Goal: Task Accomplishment & Management: Manage account settings

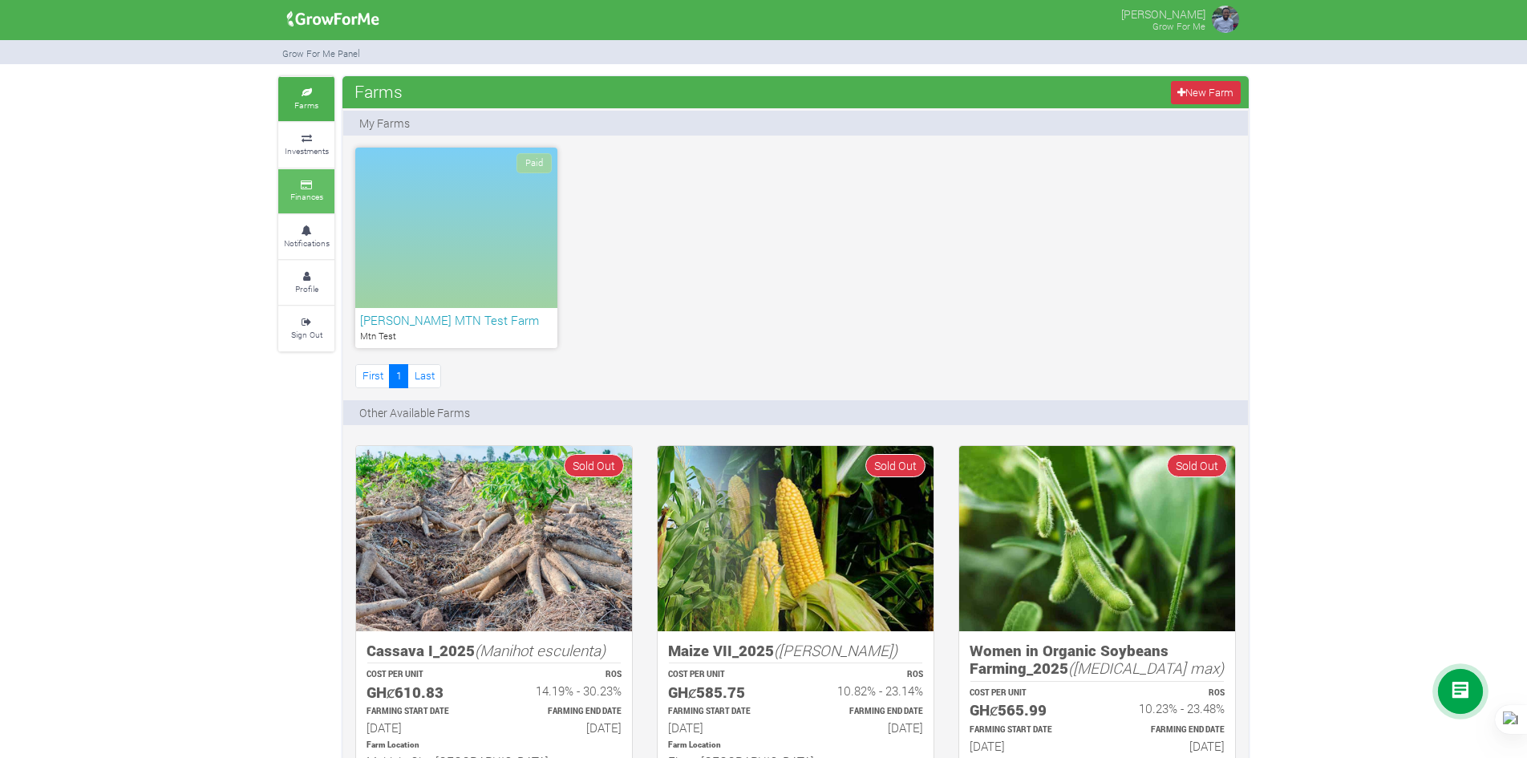
click at [304, 200] on small "Finances" at bounding box center [306, 196] width 33 height 11
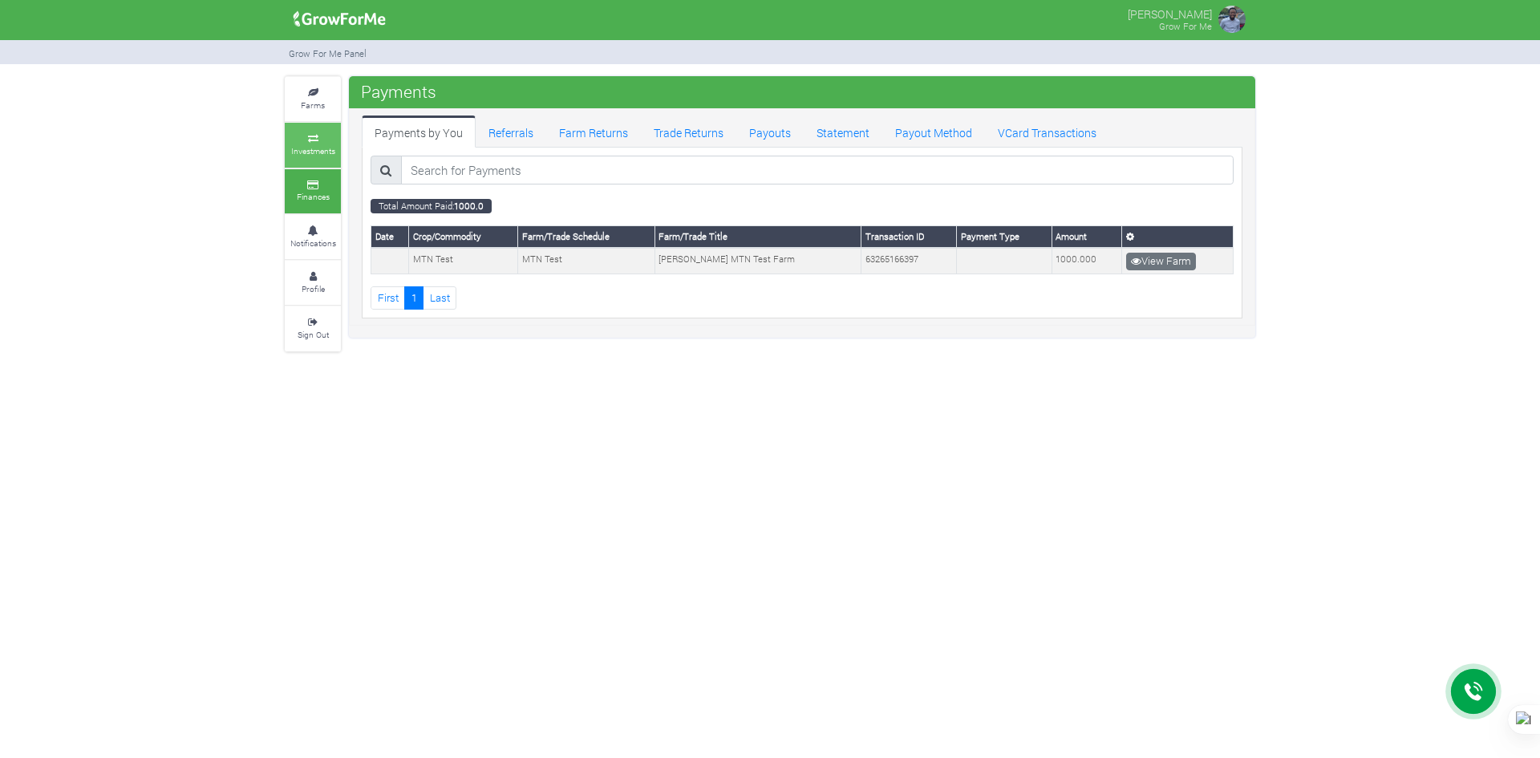
click at [307, 134] on link "Investments" at bounding box center [313, 145] width 56 height 44
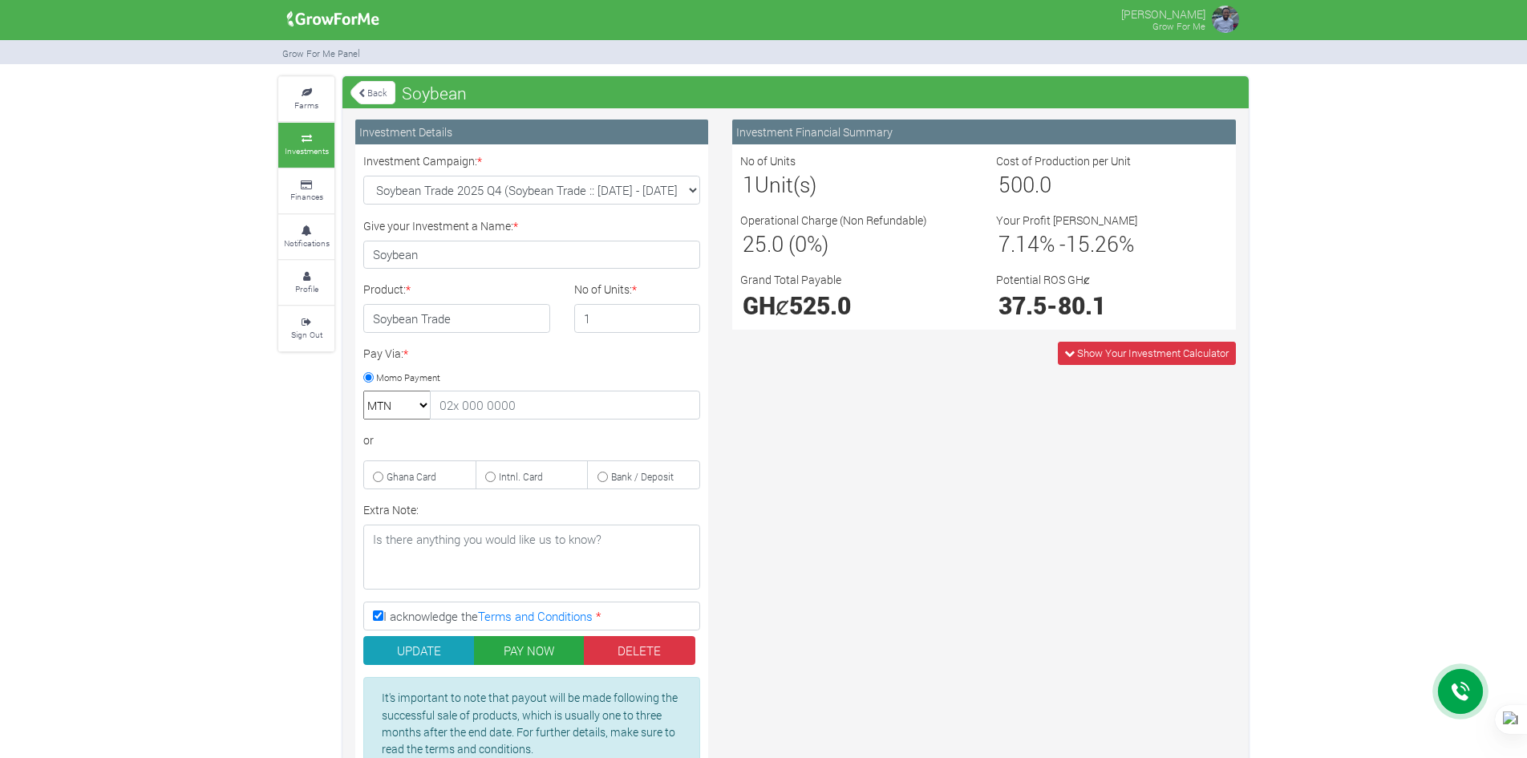
click at [752, 535] on div "Investment Financial Summary No of Units 1 Unit(s) Cost of Production per Unit …" at bounding box center [984, 461] width 528 height 682
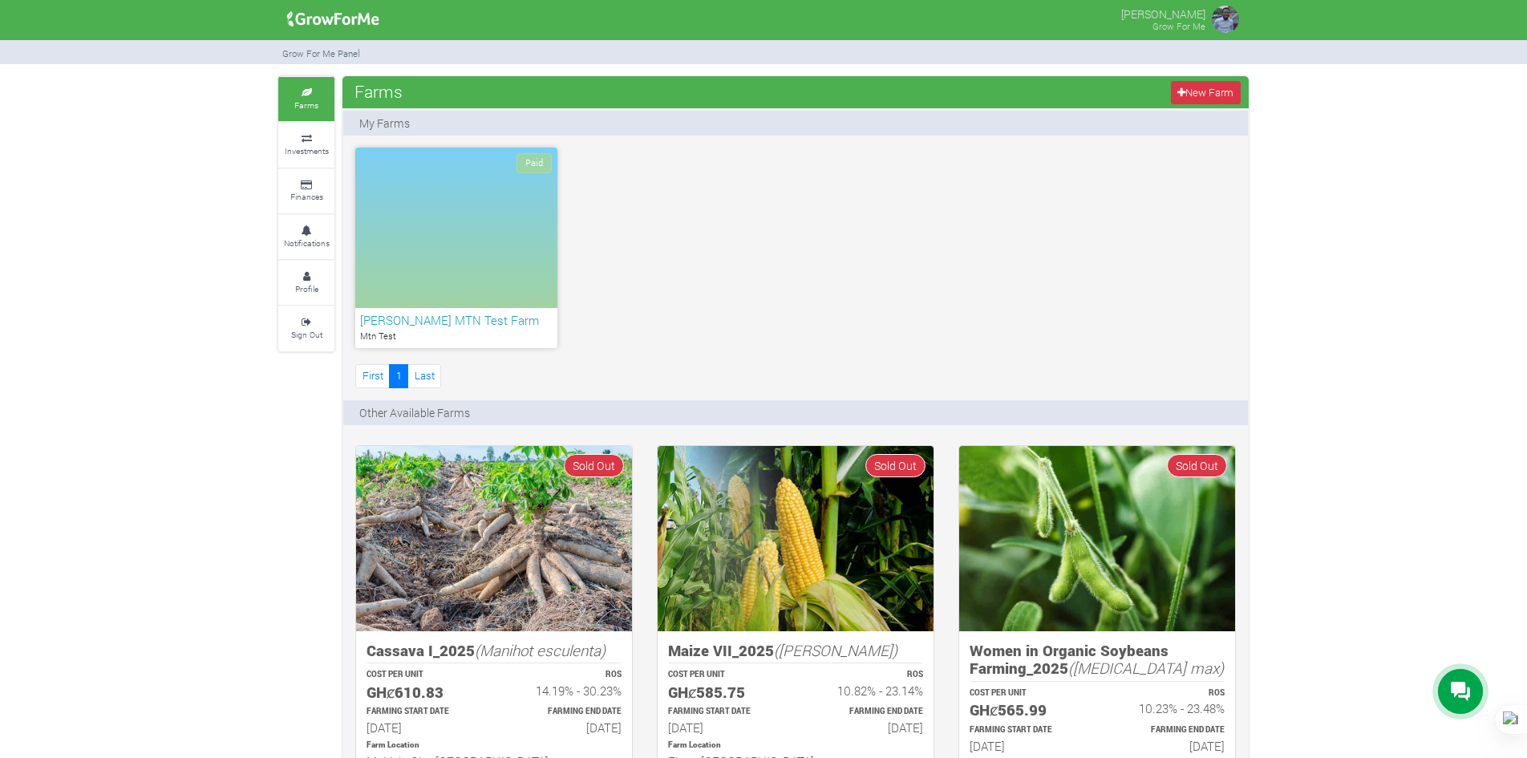
click at [314, 142] on icon at bounding box center [306, 139] width 48 height 8
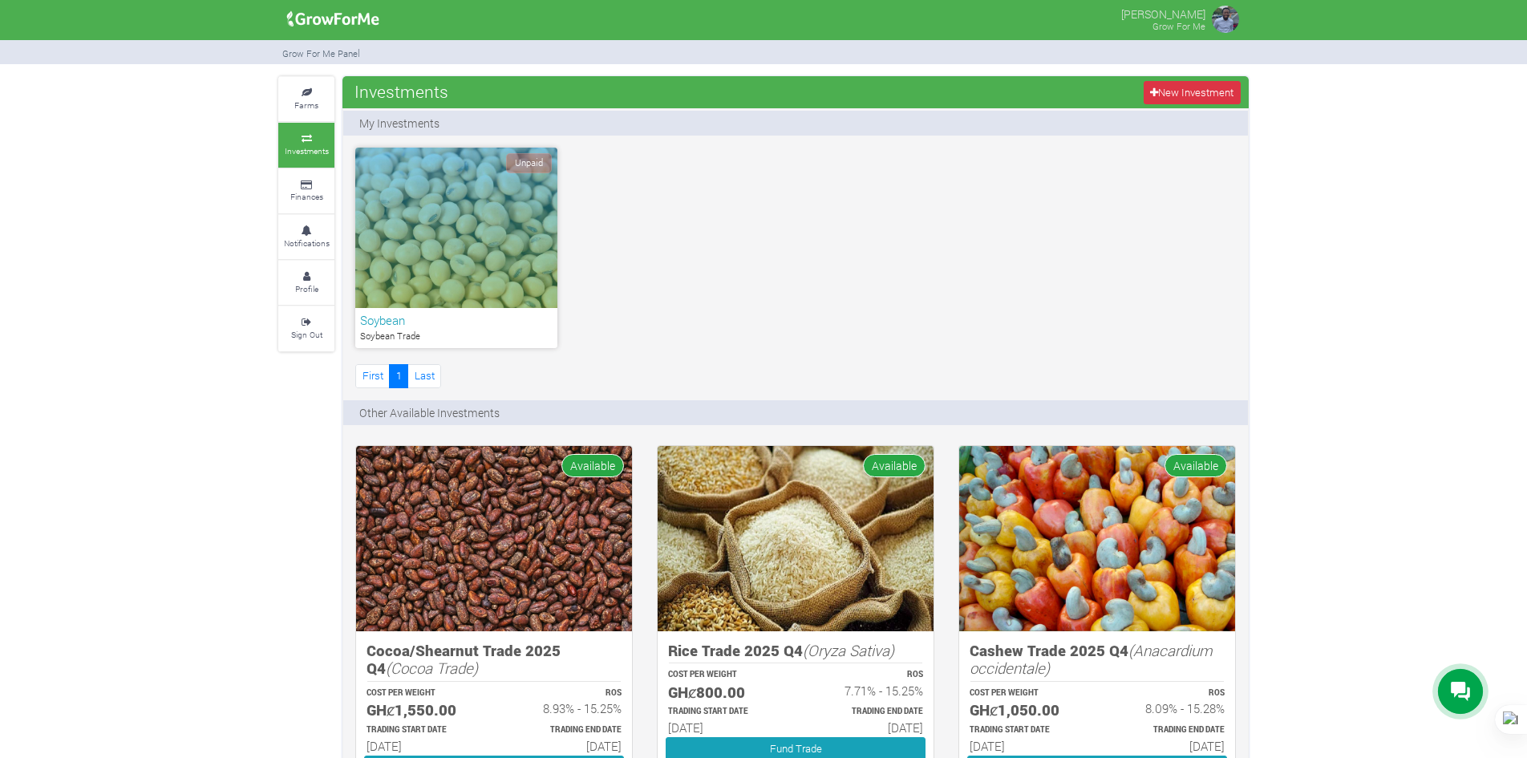
click at [466, 277] on div "Unpaid" at bounding box center [456, 228] width 202 height 160
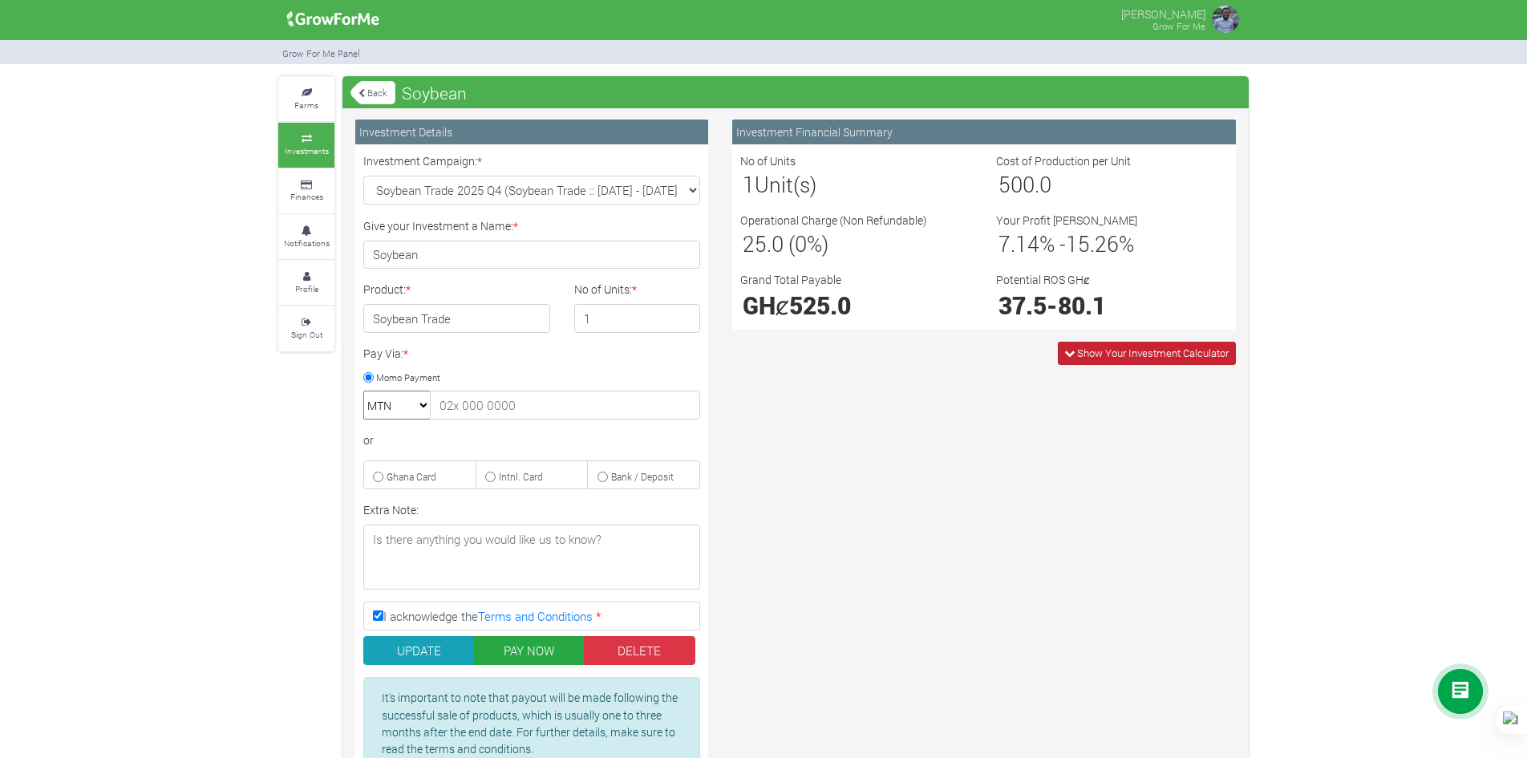
click at [1067, 348] on icon at bounding box center [1069, 353] width 10 height 10
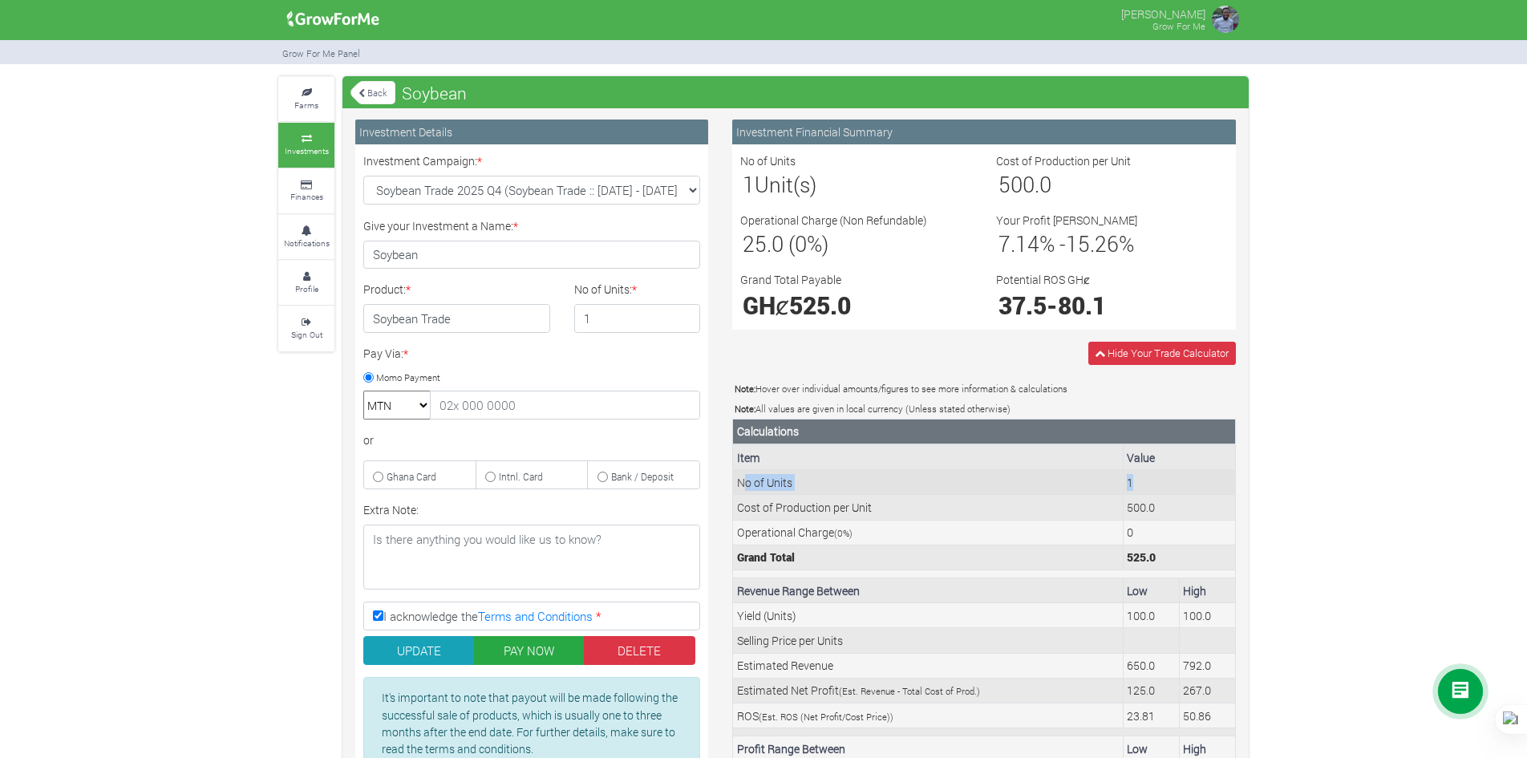
drag, startPoint x: 743, startPoint y: 491, endPoint x: 1182, endPoint y: 474, distance: 439.8
click at [1182, 474] on tr "No of Units 1" at bounding box center [984, 482] width 503 height 25
click at [929, 512] on td "Cost of Production per Unit" at bounding box center [928, 507] width 391 height 25
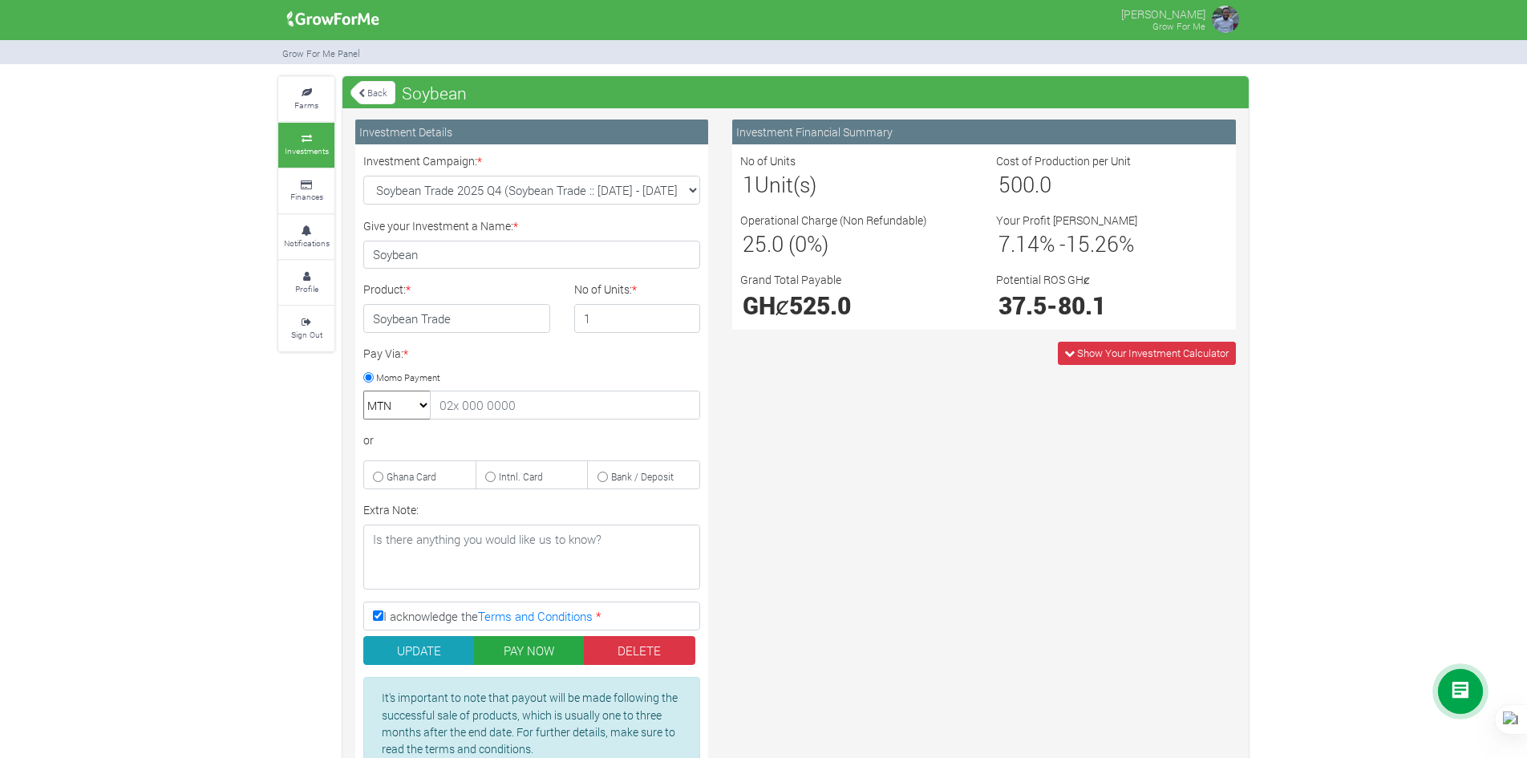
click at [1411, 488] on div "Farms Investments Finances Notifications Profile Sign Out Back Soybean" at bounding box center [763, 450] width 1527 height 748
click at [1223, 14] on img at bounding box center [1225, 19] width 32 height 32
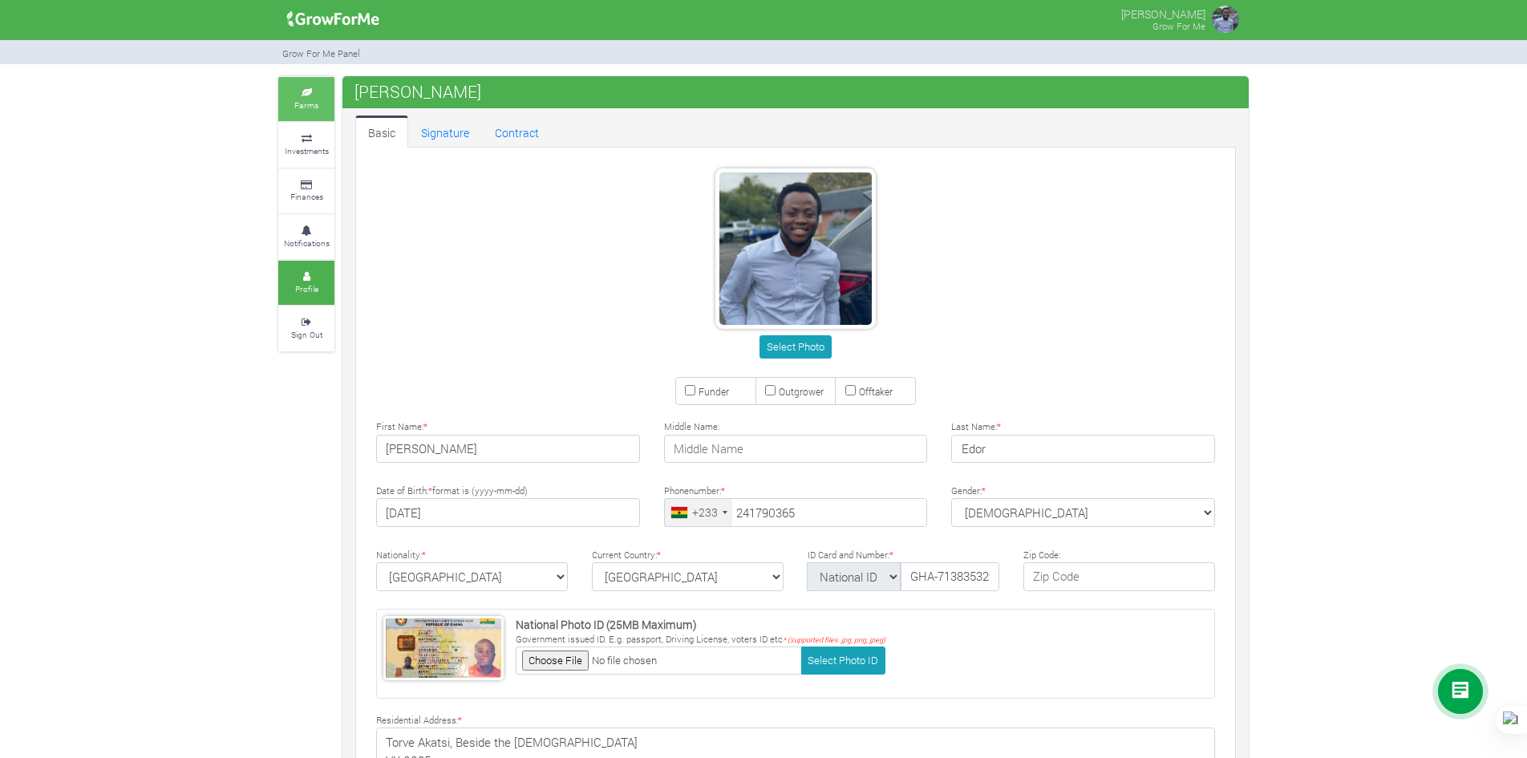
click at [287, 106] on link "Farms" at bounding box center [306, 99] width 56 height 44
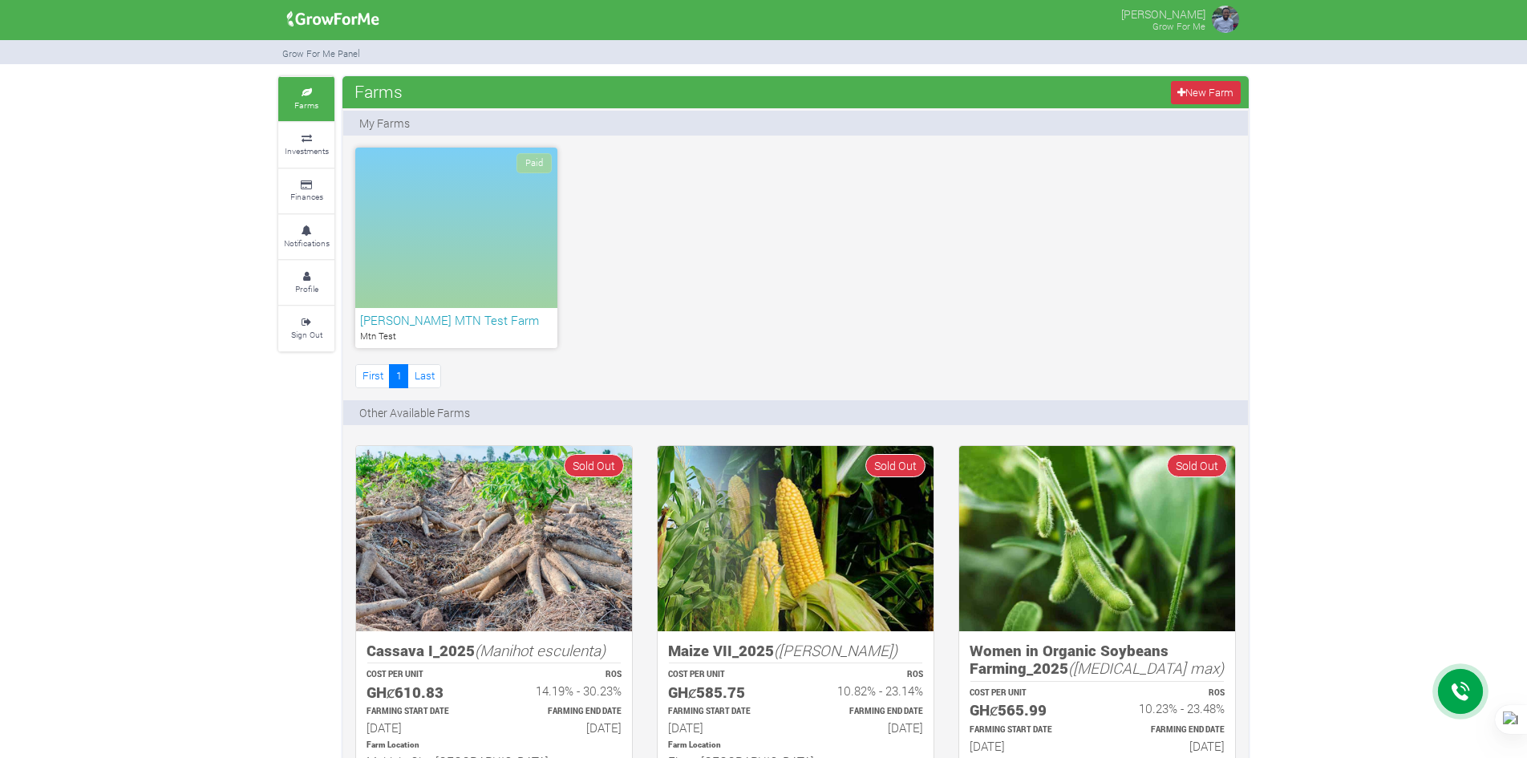
click at [300, 157] on link "Investments" at bounding box center [306, 145] width 56 height 44
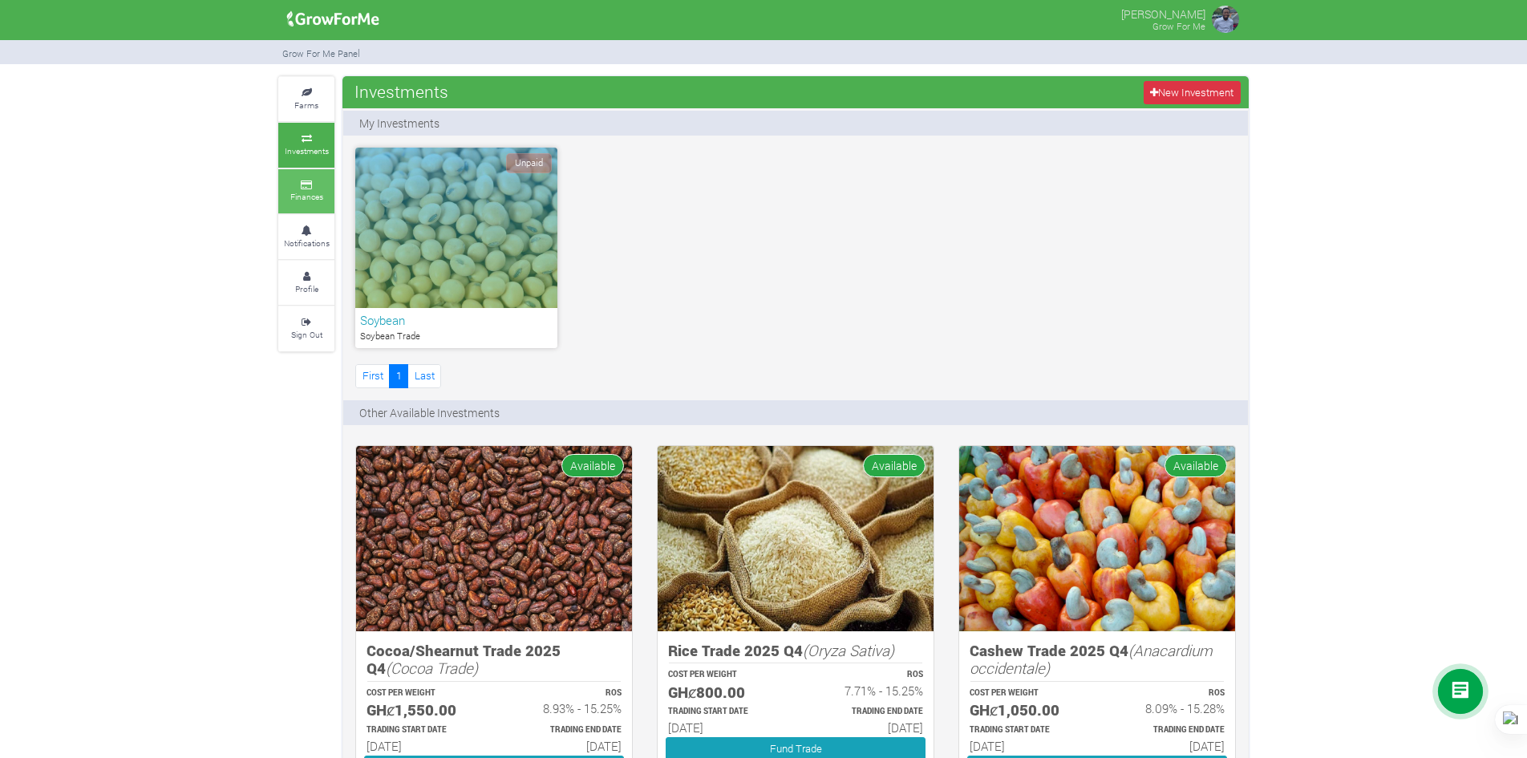
click at [328, 205] on link "Finances" at bounding box center [306, 191] width 56 height 44
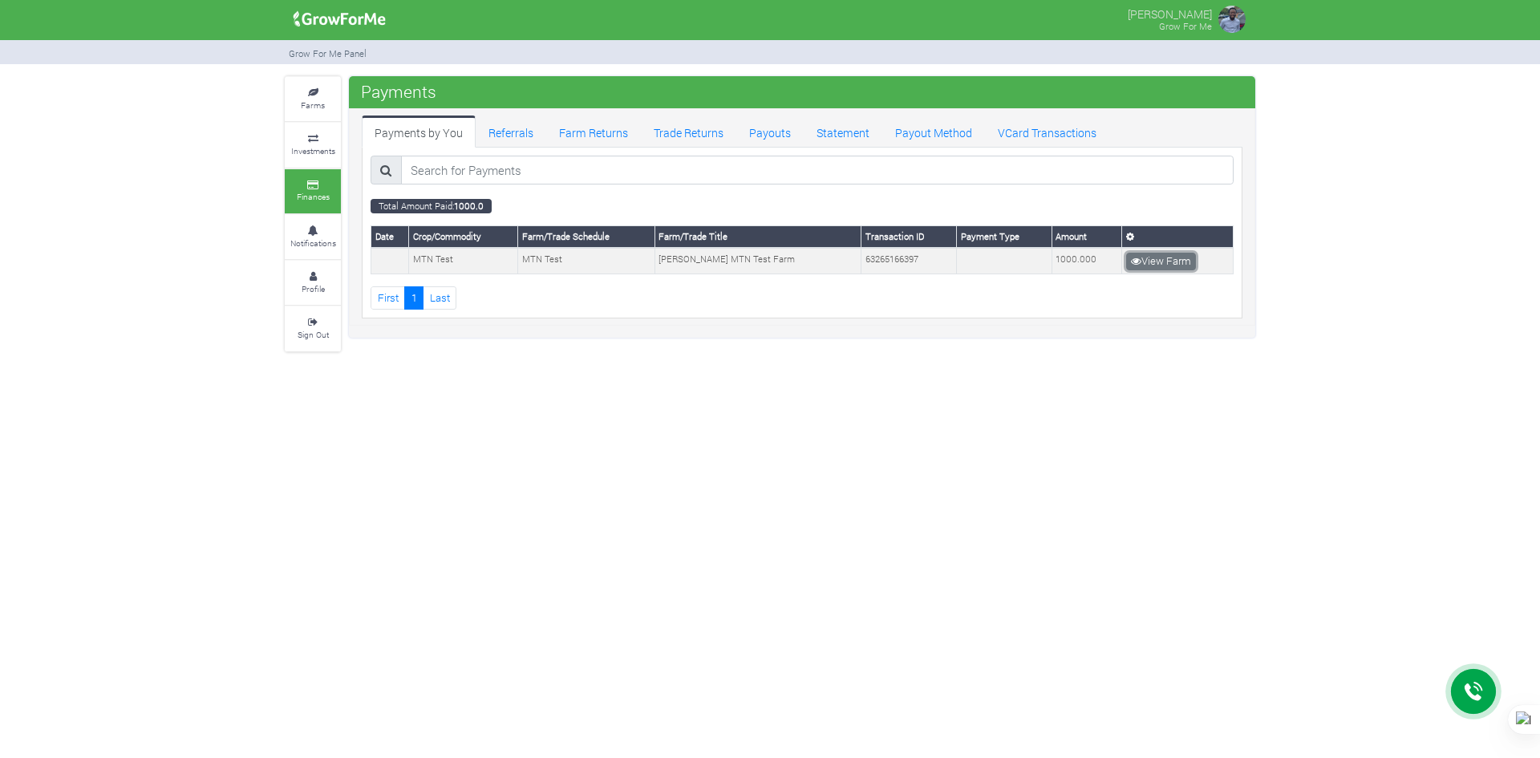
click at [1146, 254] on link "View Farm" at bounding box center [1161, 262] width 70 height 18
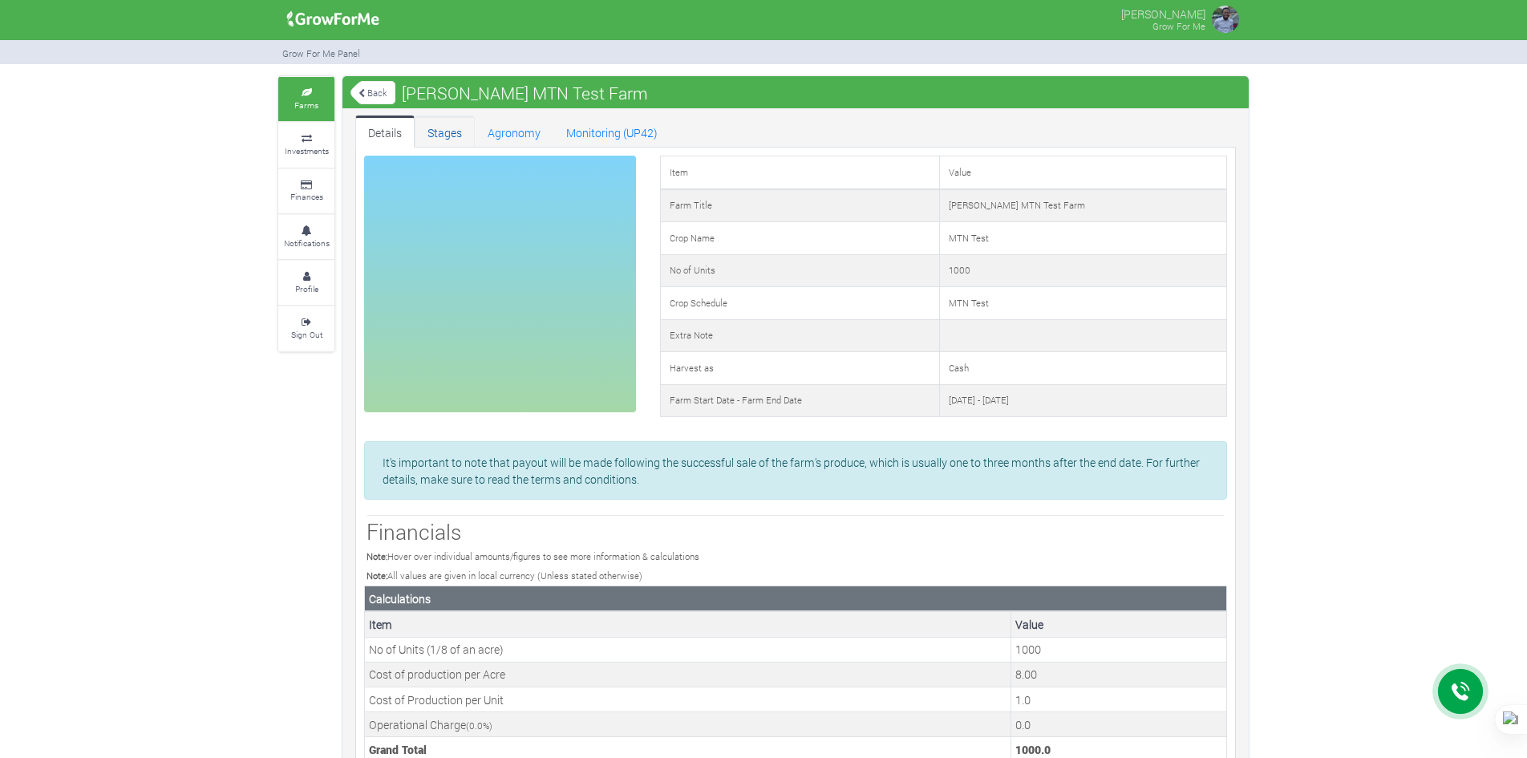
click at [436, 134] on link "Stages" at bounding box center [445, 131] width 60 height 32
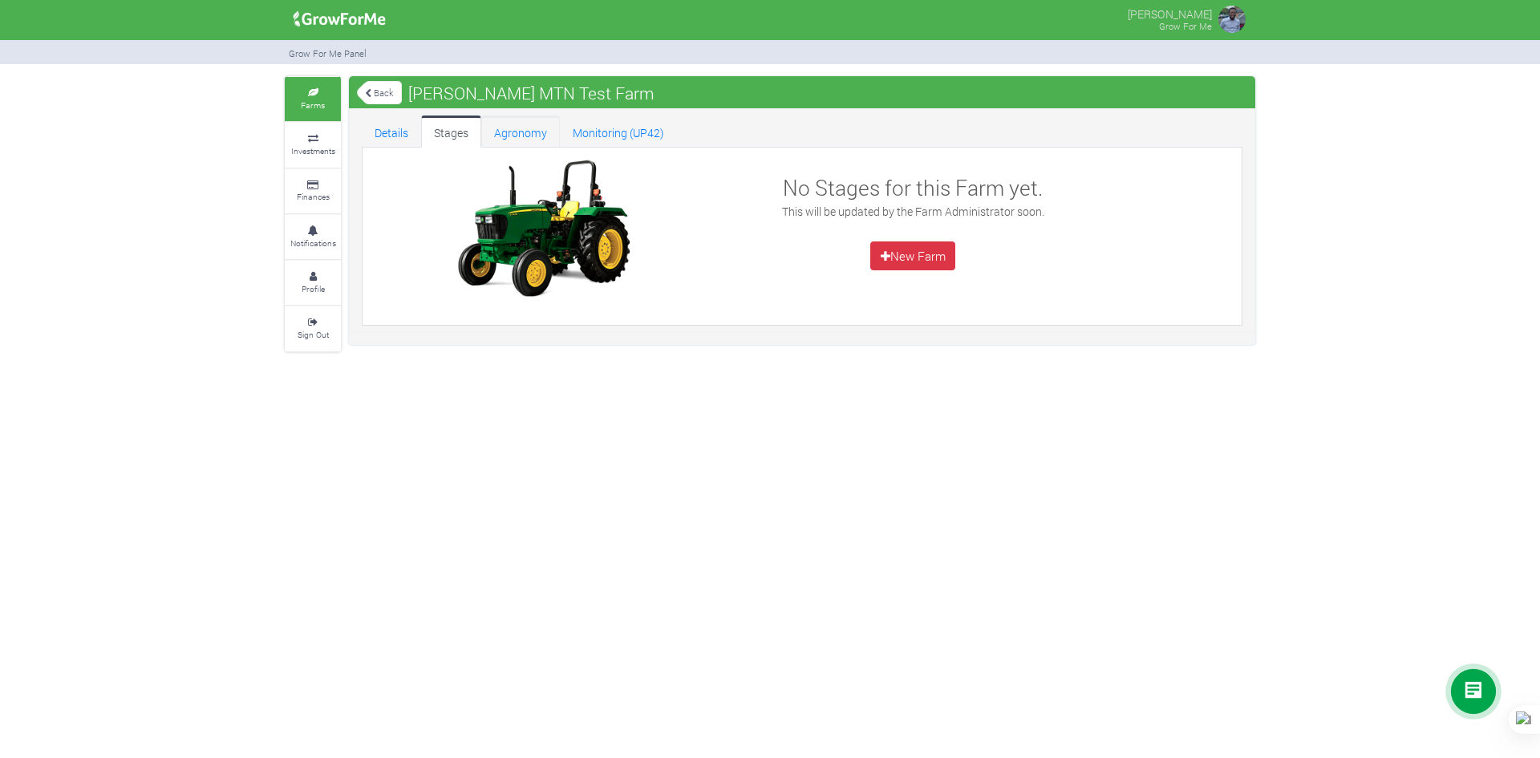
click at [481, 126] on link "Agronomy" at bounding box center [520, 131] width 79 height 32
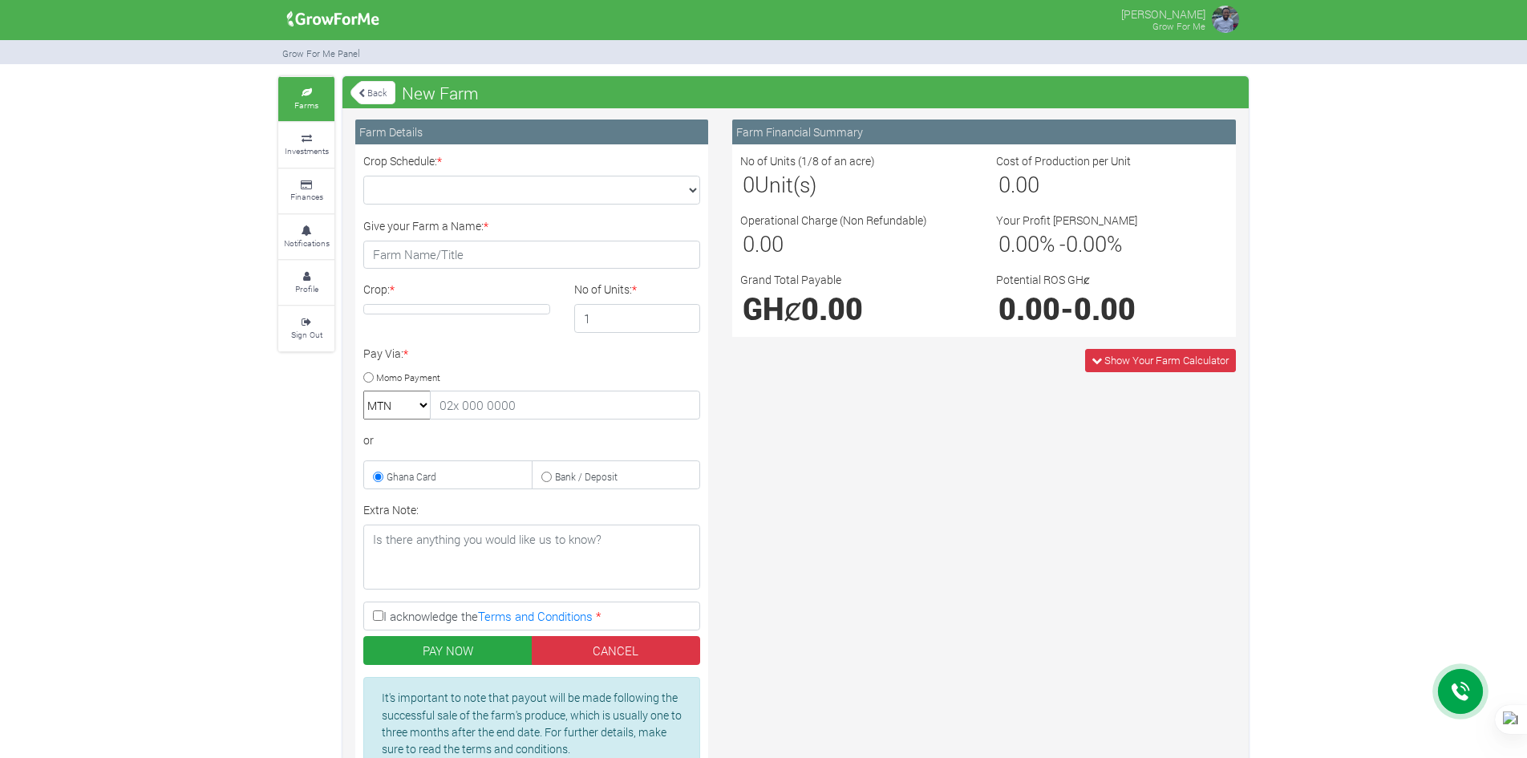
click at [574, 205] on div "Crop Schedule: * × Give your Farm a Name: * Crop: * * 1 *" at bounding box center [531, 466] width 361 height 629
click at [586, 197] on select "Crop Schedule: *" at bounding box center [531, 190] width 337 height 29
